Goal: Use online tool/utility: Utilize a website feature to perform a specific function

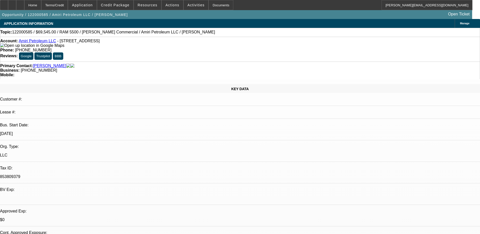
select select "0"
select select "2"
select select "0.1"
select select "0"
select select "2"
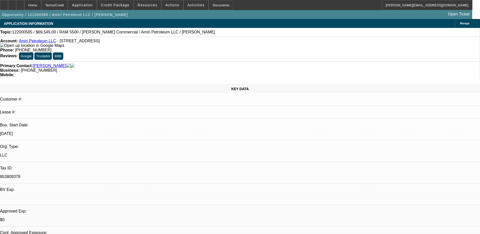
select select "0.1"
select select "0"
select select "2"
select select "0.1"
select select "2"
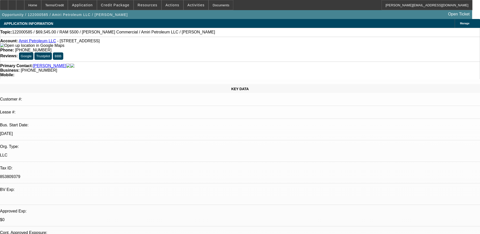
select select "0.1"
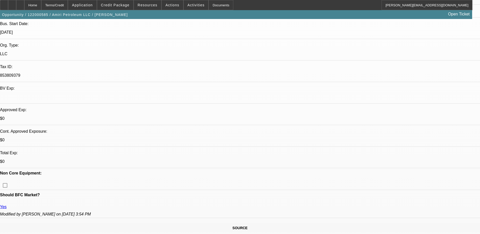
scroll to position [29, 0]
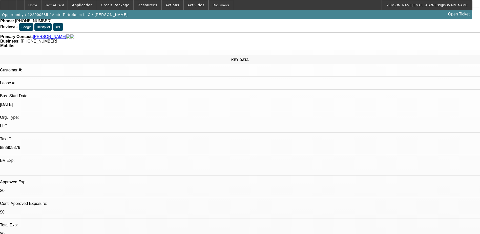
select select "1"
select select "2"
select select "1"
select select "2"
select select "1"
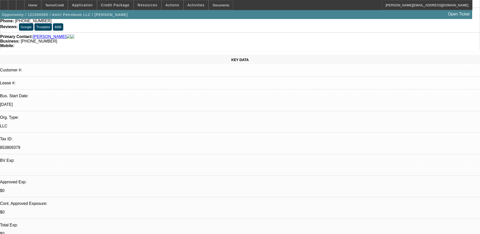
select select "2"
select select "1"
select select "2"
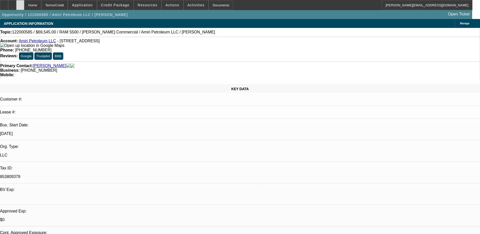
select select "4"
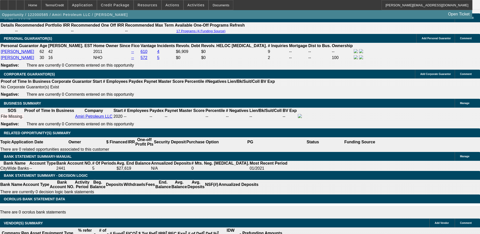
scroll to position [725, 0]
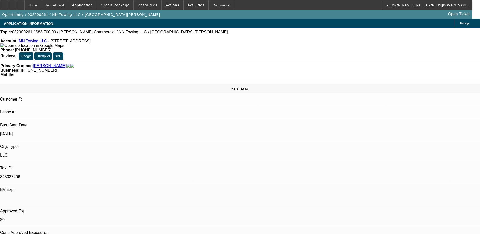
select select "0"
select select "2"
select select "0.1"
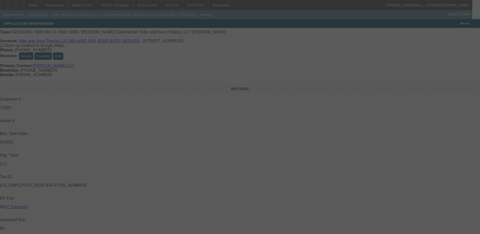
select select "0.15"
select select "0"
select select "0.15"
select select "0"
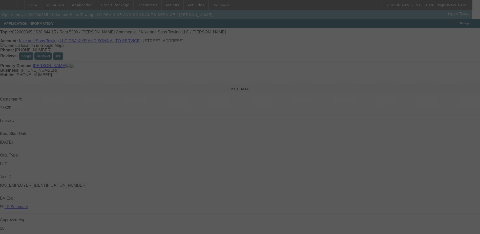
select select "0"
select select "2"
select select "0.1"
select select "0"
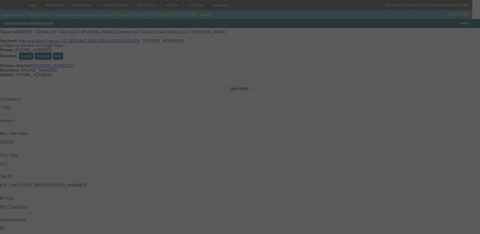
select select "0"
select select "0.1"
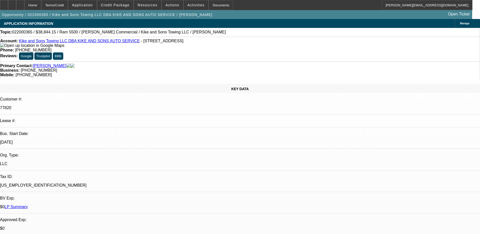
select select "1"
select select "6"
select select "1"
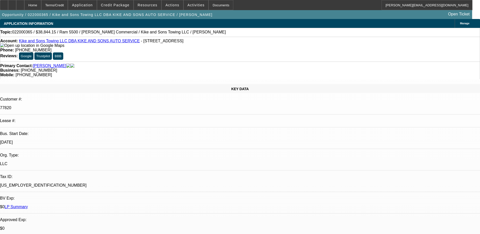
select select "6"
select select "1"
select select "2"
select select "4"
select select "1"
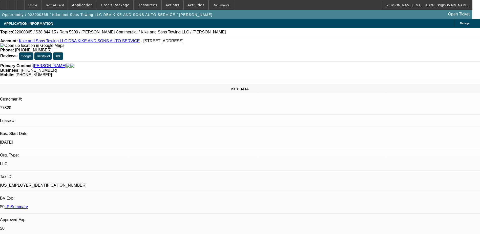
select select "1"
select select "4"
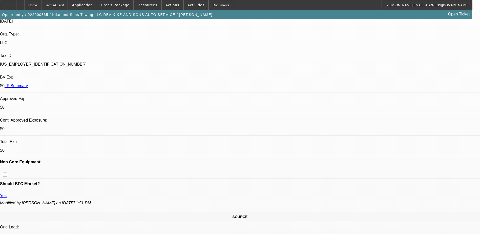
scroll to position [118, 0]
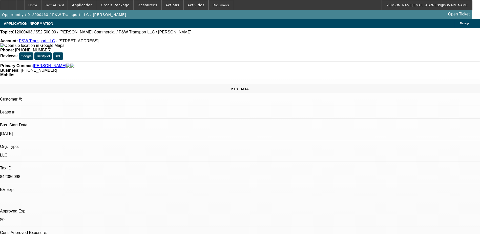
select select "0"
select select "2"
select select "0.1"
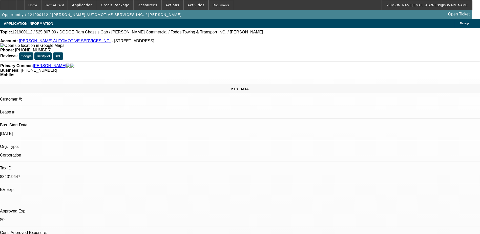
select select "0"
select select "2"
select select "0.1"
select select "1"
select select "2"
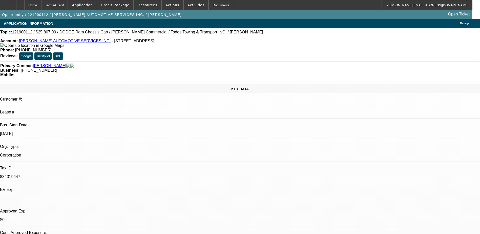
select select
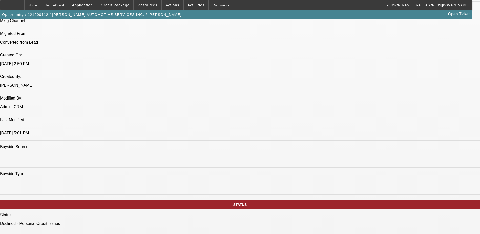
scroll to position [304, 0]
